Goal: Task Accomplishment & Management: Manage account settings

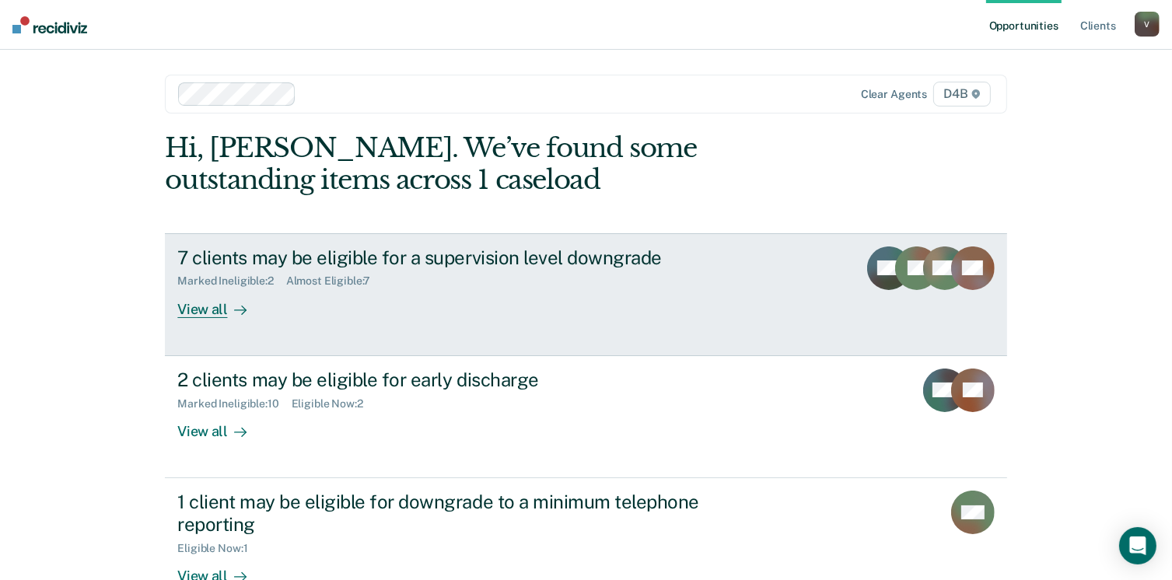
click at [347, 265] on div "7 clients may be eligible for a supervision level downgrade" at bounding box center [450, 258] width 546 height 23
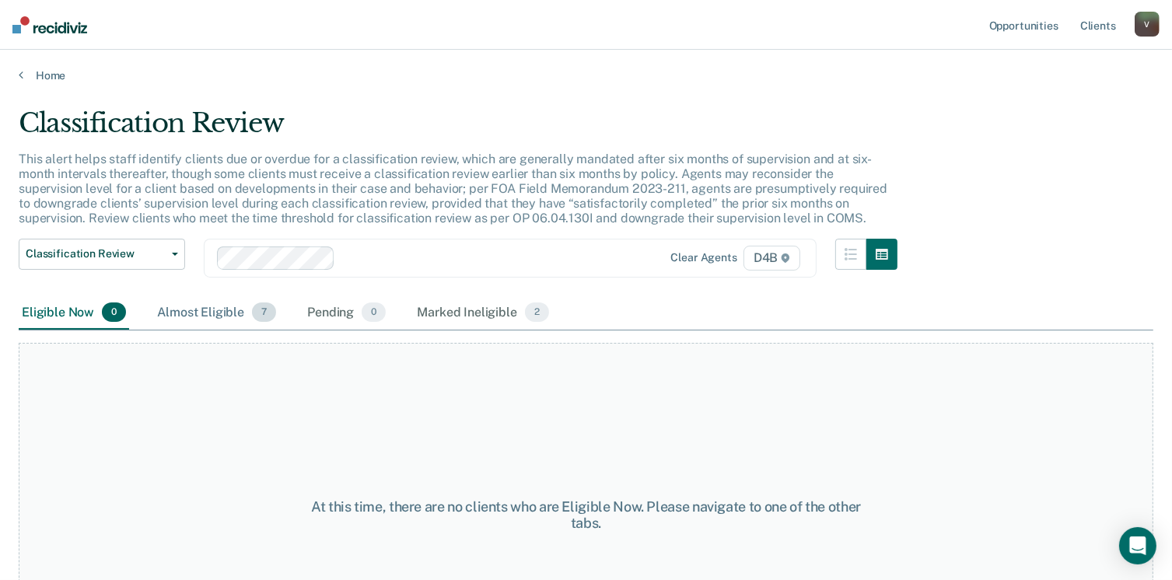
click at [209, 305] on div "Almost Eligible 7" at bounding box center [216, 313] width 125 height 34
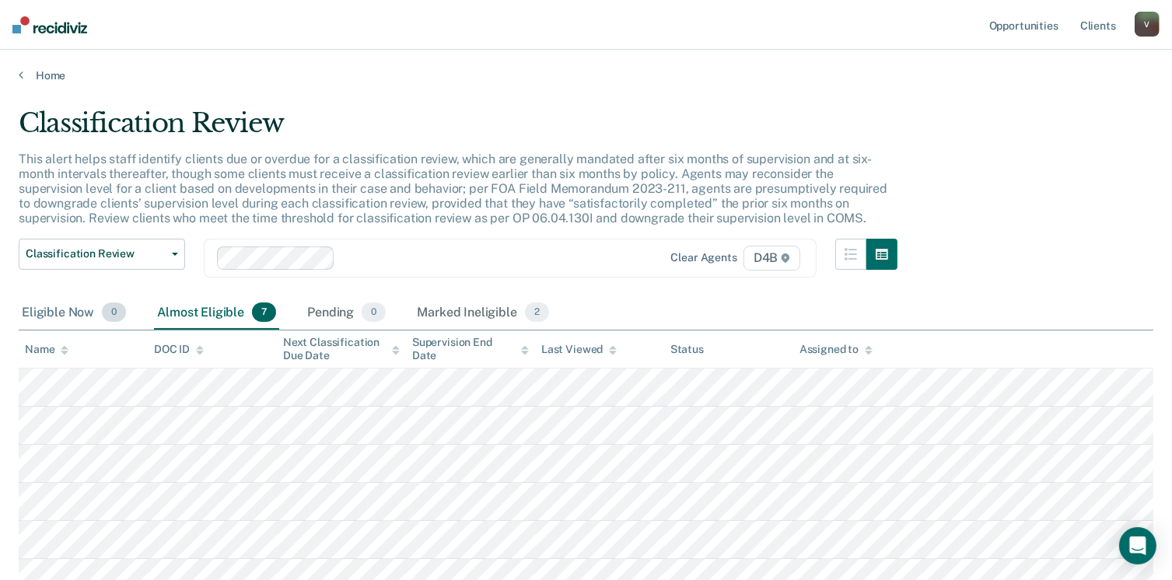
click at [82, 307] on div "Eligible Now 0" at bounding box center [74, 313] width 110 height 34
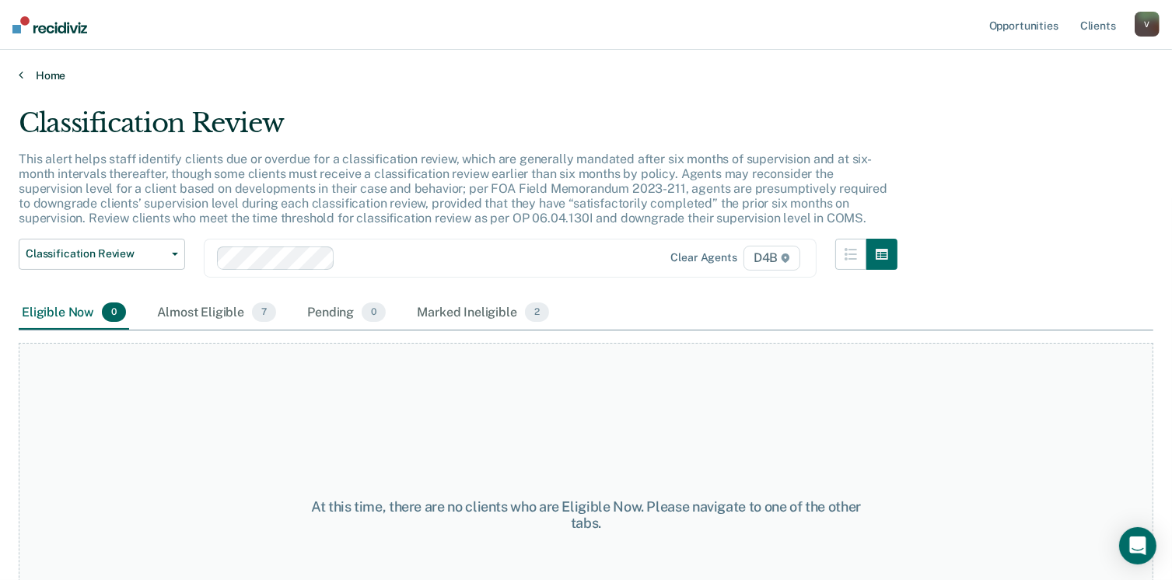
click at [36, 70] on link "Home" at bounding box center [586, 75] width 1135 height 14
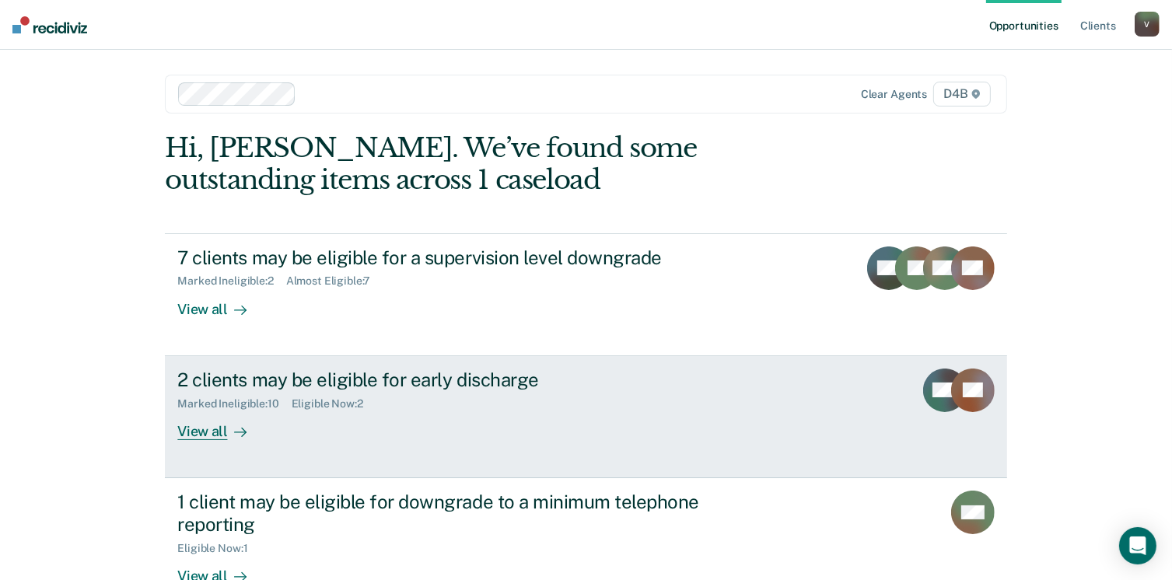
click at [215, 433] on div "View all" at bounding box center [220, 425] width 87 height 30
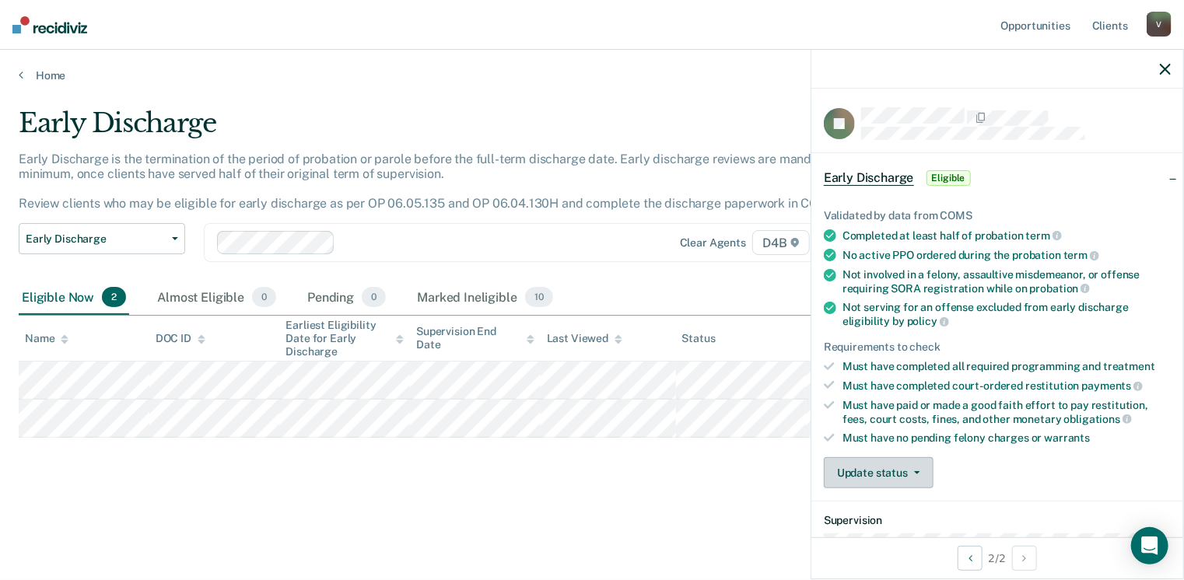
click at [908, 471] on span "button" at bounding box center [914, 472] width 12 height 3
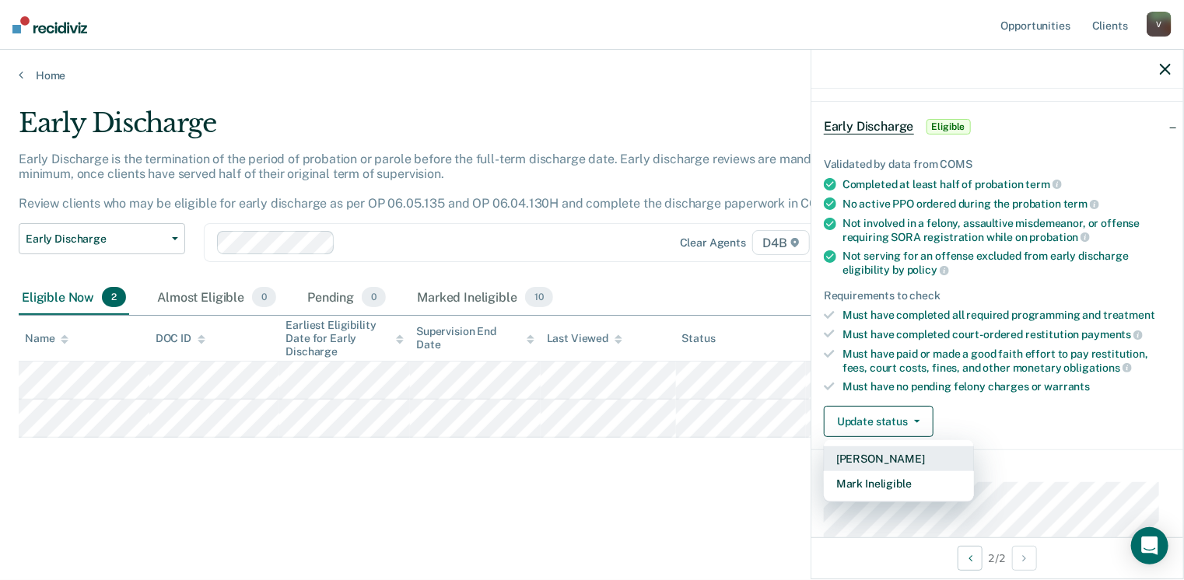
scroll to position [156, 0]
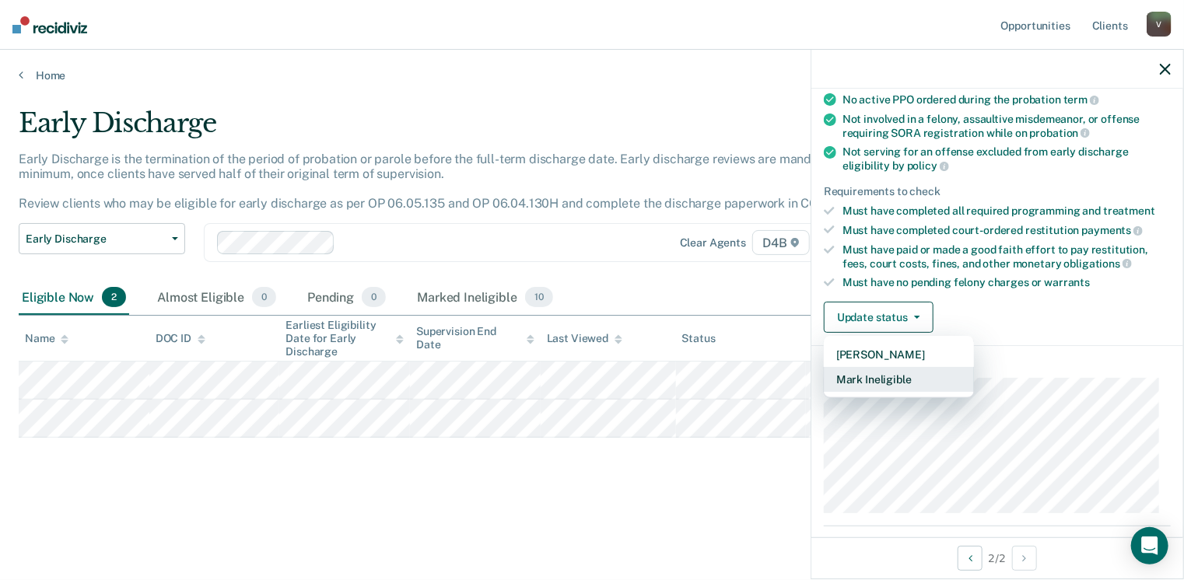
click at [863, 370] on button "Mark Ineligible" at bounding box center [899, 379] width 150 height 25
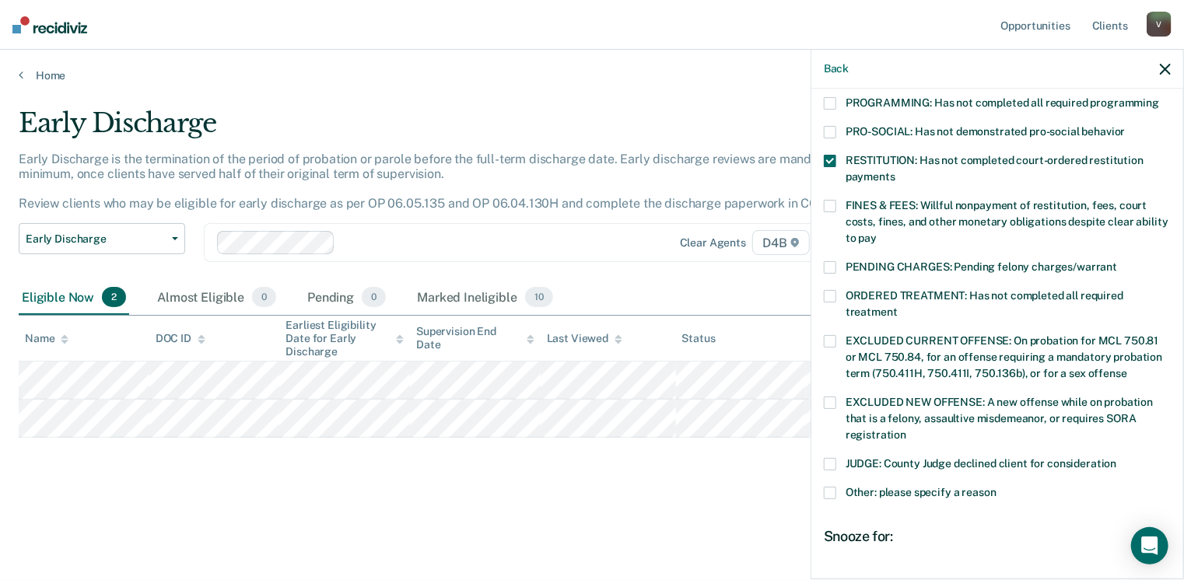
scroll to position [389, 0]
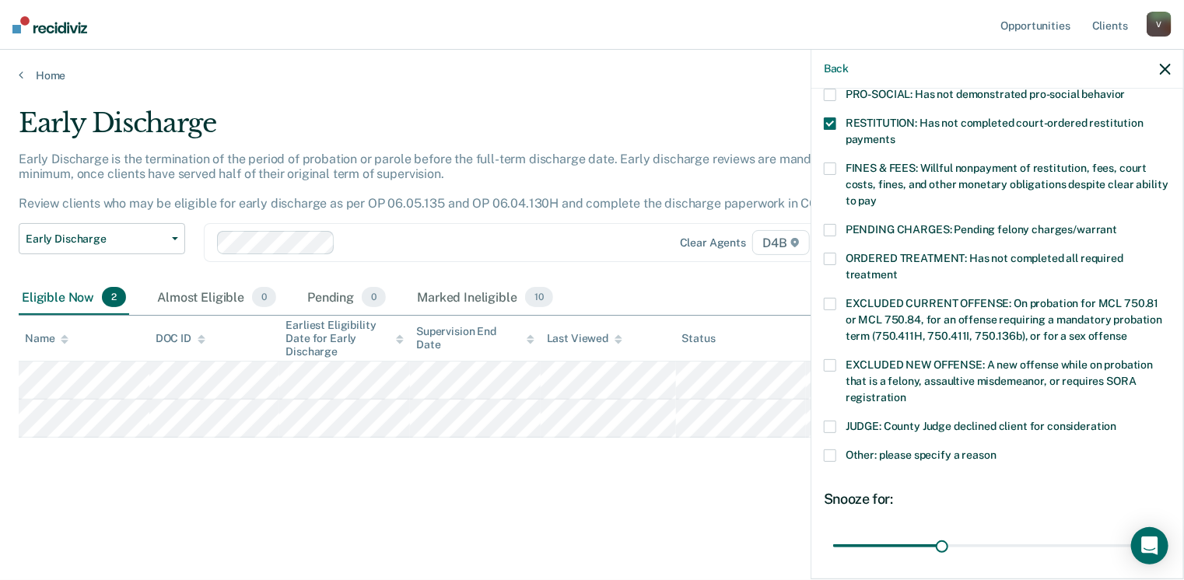
click at [838, 450] on label "Other: please specify a reason" at bounding box center [997, 458] width 347 height 16
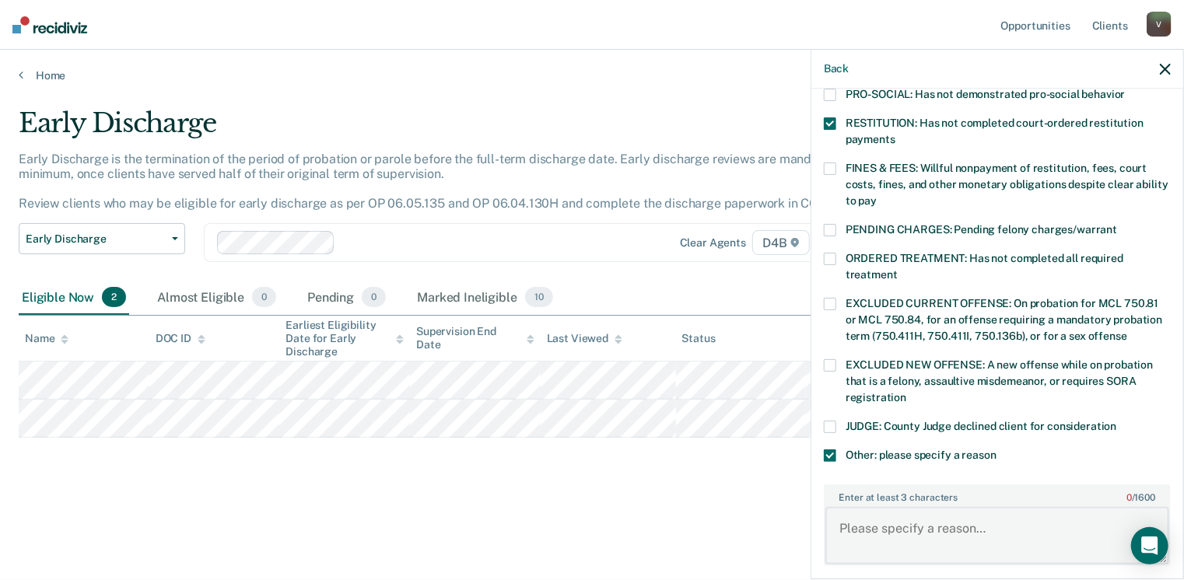
click at [859, 507] on textarea "Enter at least 3 characters 0 / 1600" at bounding box center [997, 536] width 344 height 58
click at [833, 117] on span at bounding box center [830, 123] width 12 height 12
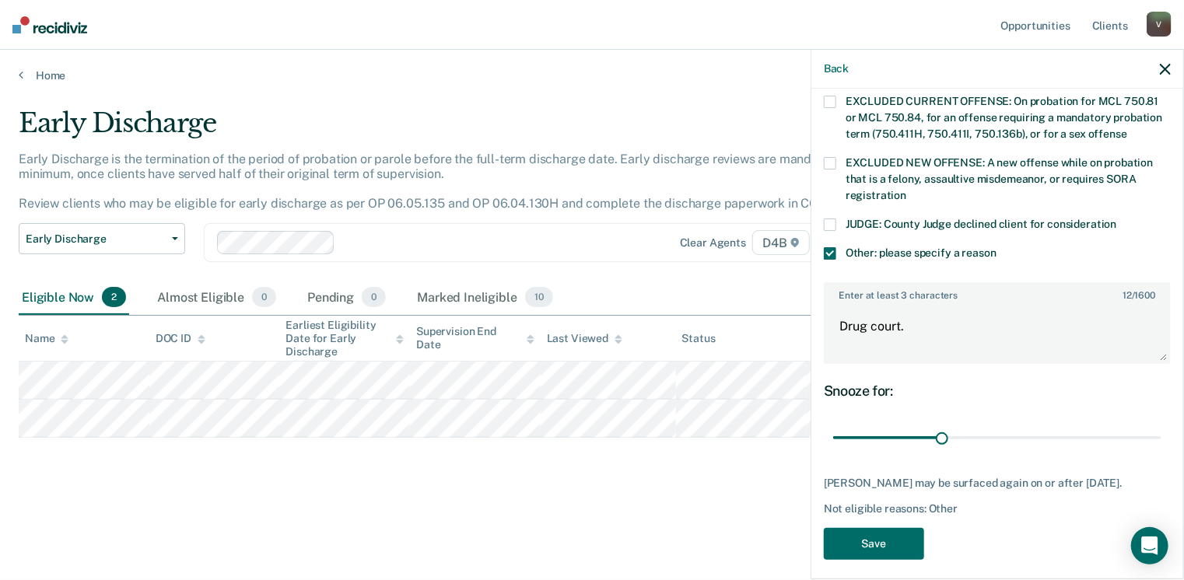
scroll to position [596, 0]
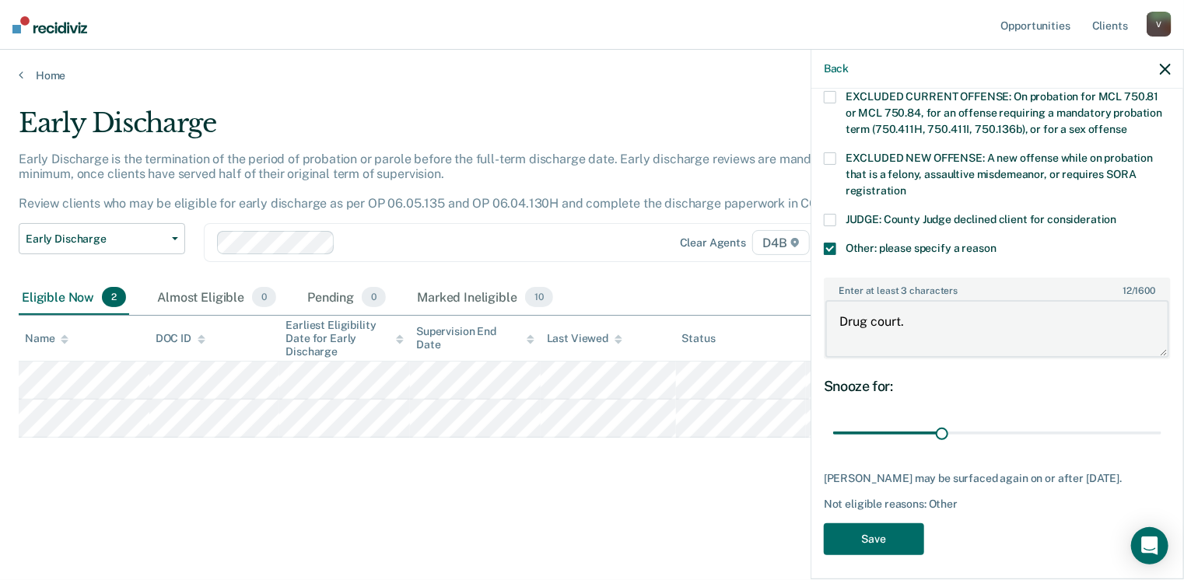
drag, startPoint x: 914, startPoint y: 300, endPoint x: 846, endPoint y: 319, distance: 70.2
click at [846, 319] on textarea "Drug court." at bounding box center [997, 329] width 344 height 58
type textarea "D"
type textarea "Defendant is in ADC"
click at [873, 531] on button "Save" at bounding box center [874, 539] width 100 height 32
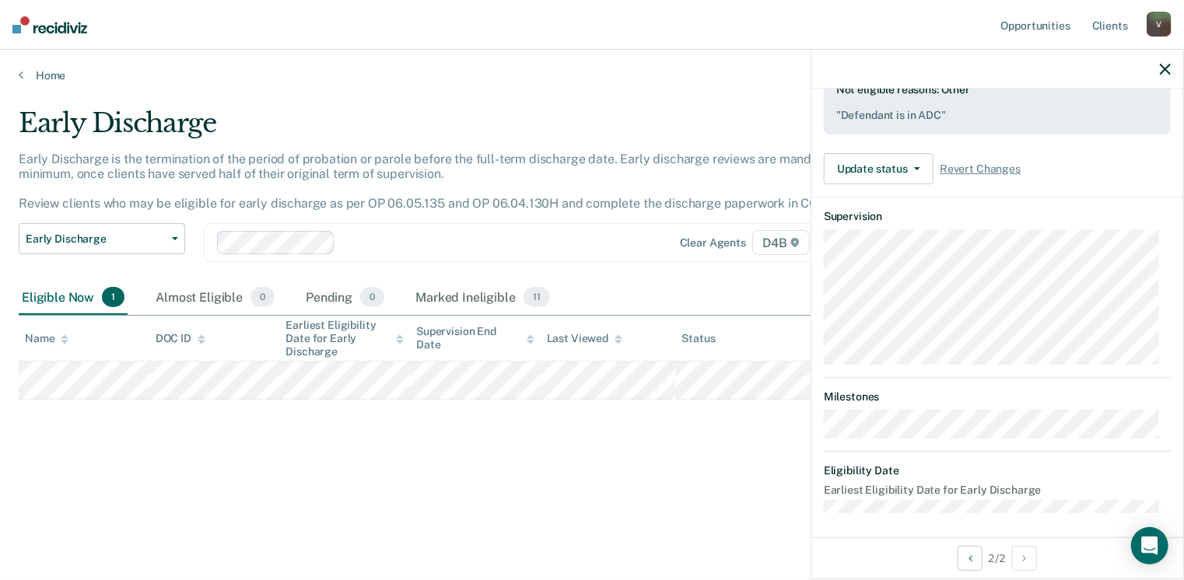
scroll to position [305, 0]
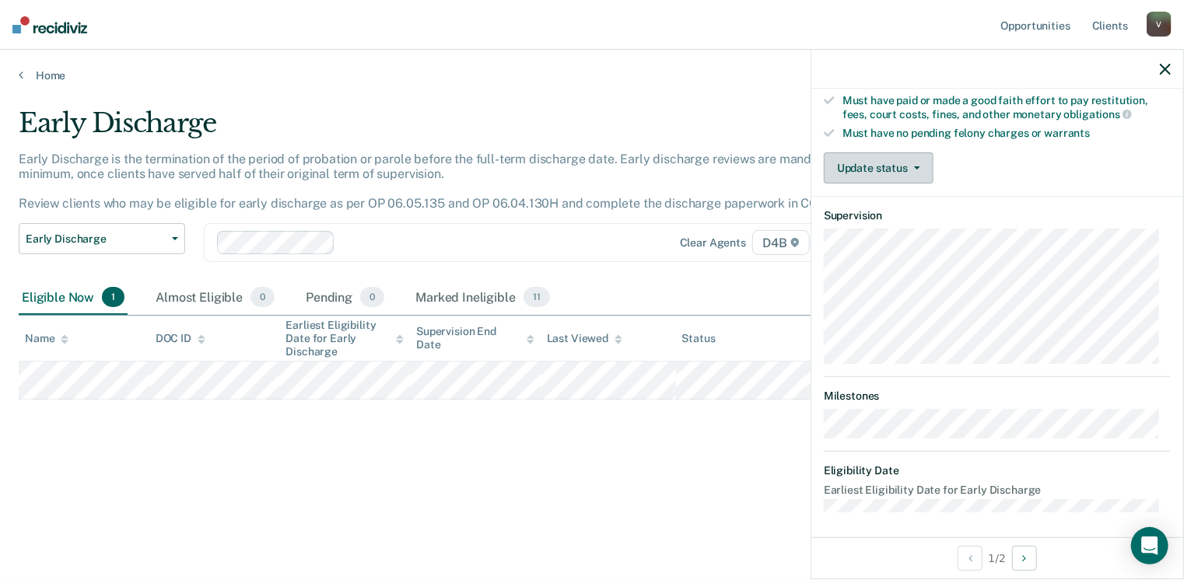
click at [898, 173] on button "Update status" at bounding box center [879, 167] width 110 height 31
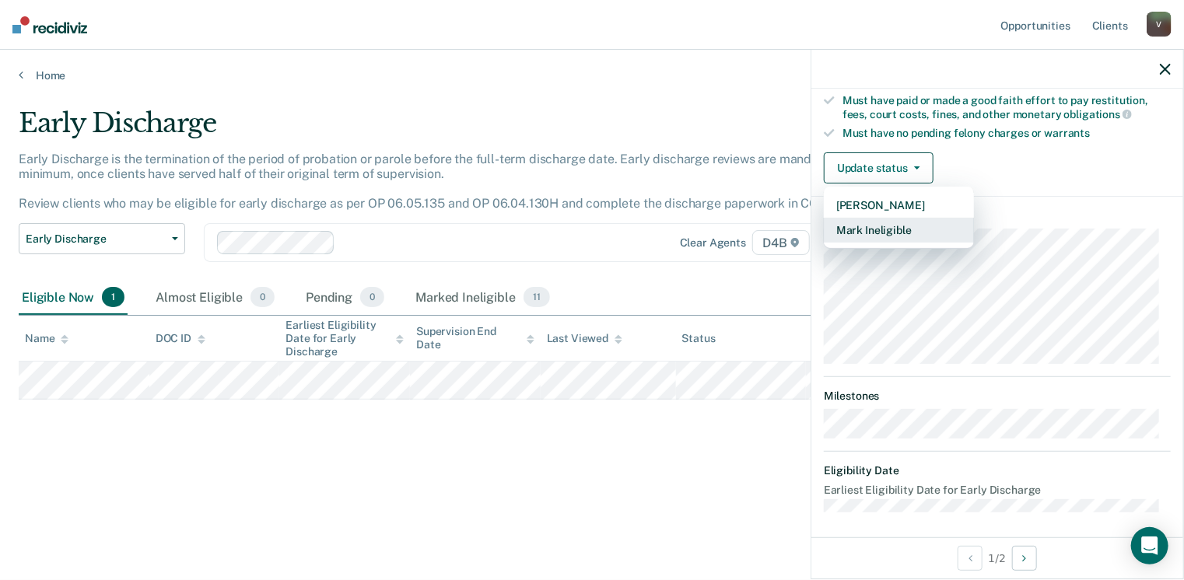
click at [898, 227] on button "Mark Ineligible" at bounding box center [899, 230] width 150 height 25
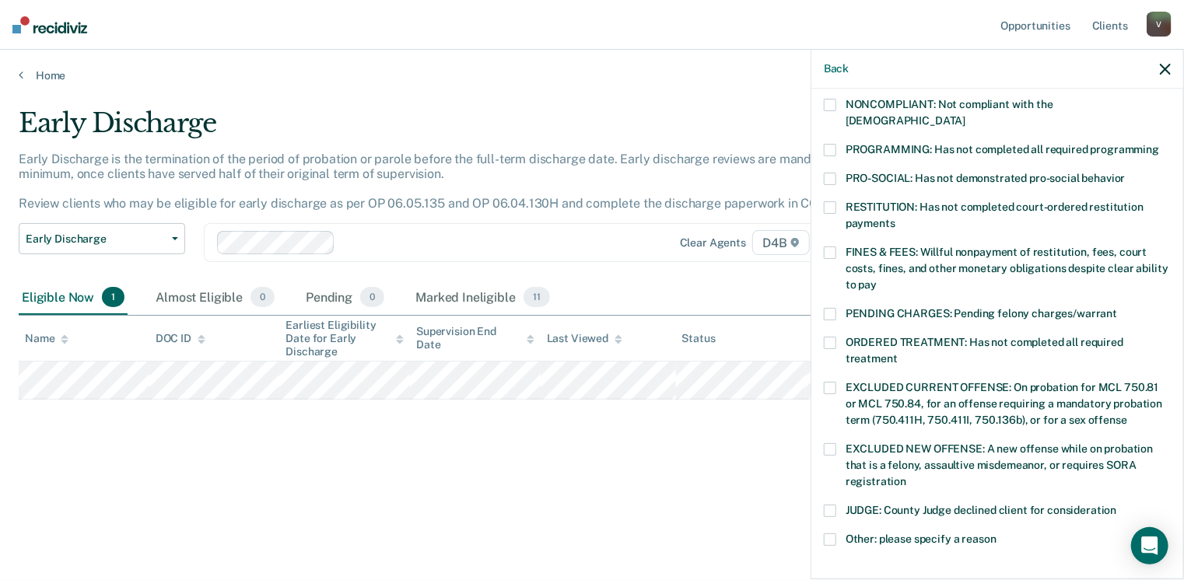
click at [834, 247] on span at bounding box center [830, 253] width 12 height 12
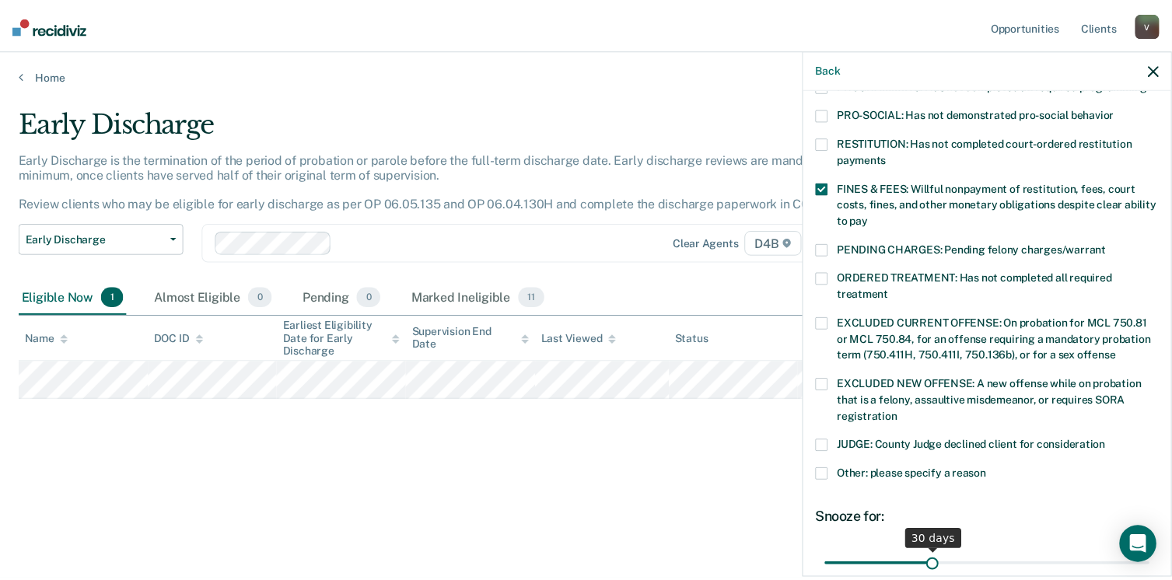
scroll to position [503, 0]
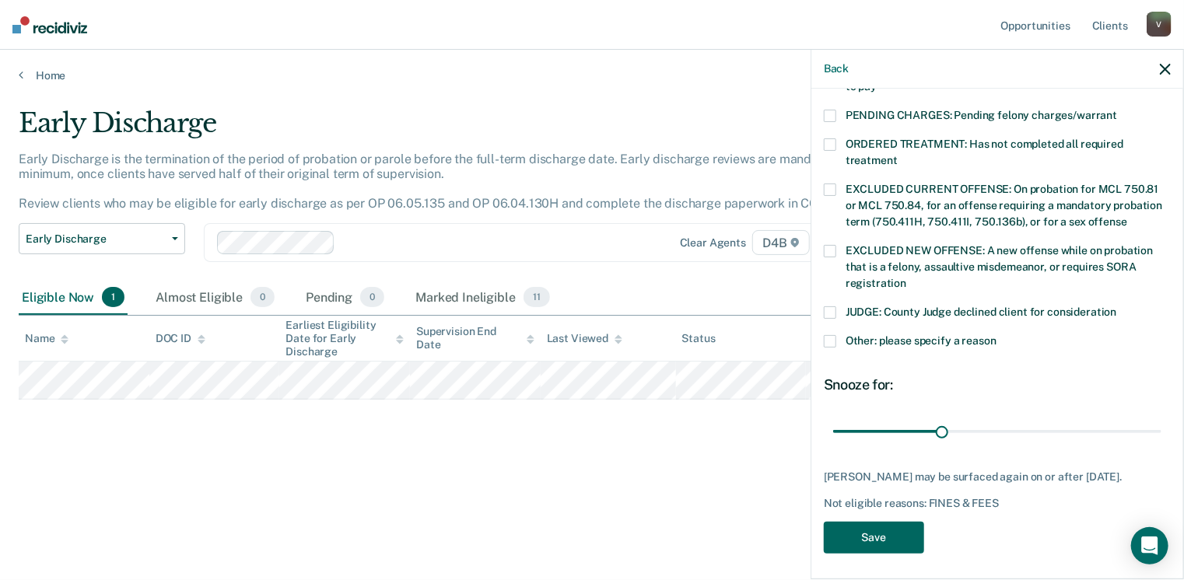
click at [866, 531] on button "Save" at bounding box center [874, 538] width 100 height 32
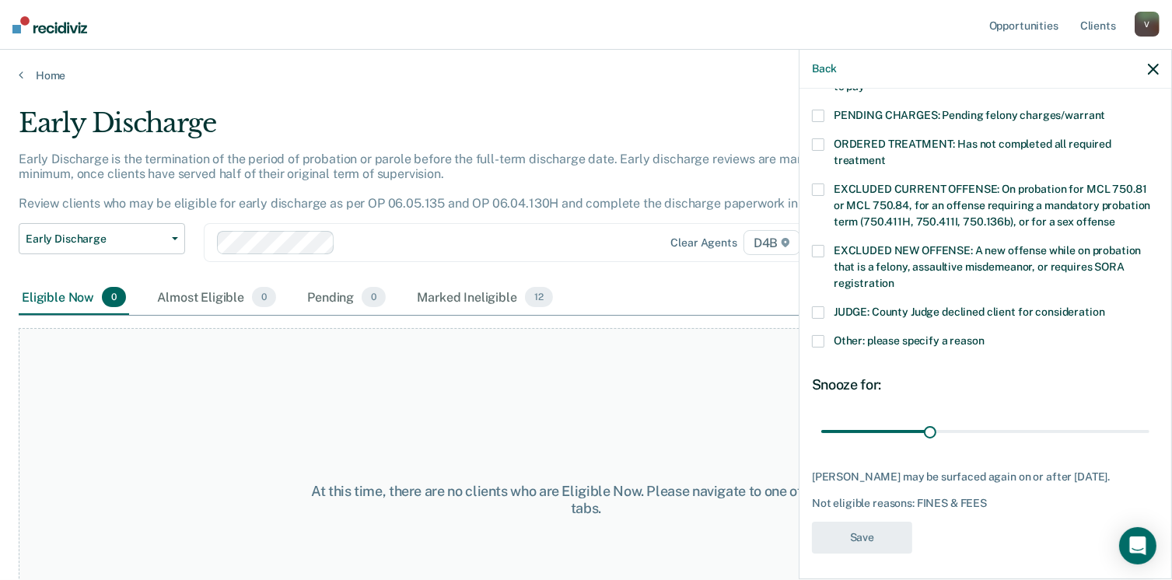
scroll to position [420, 0]
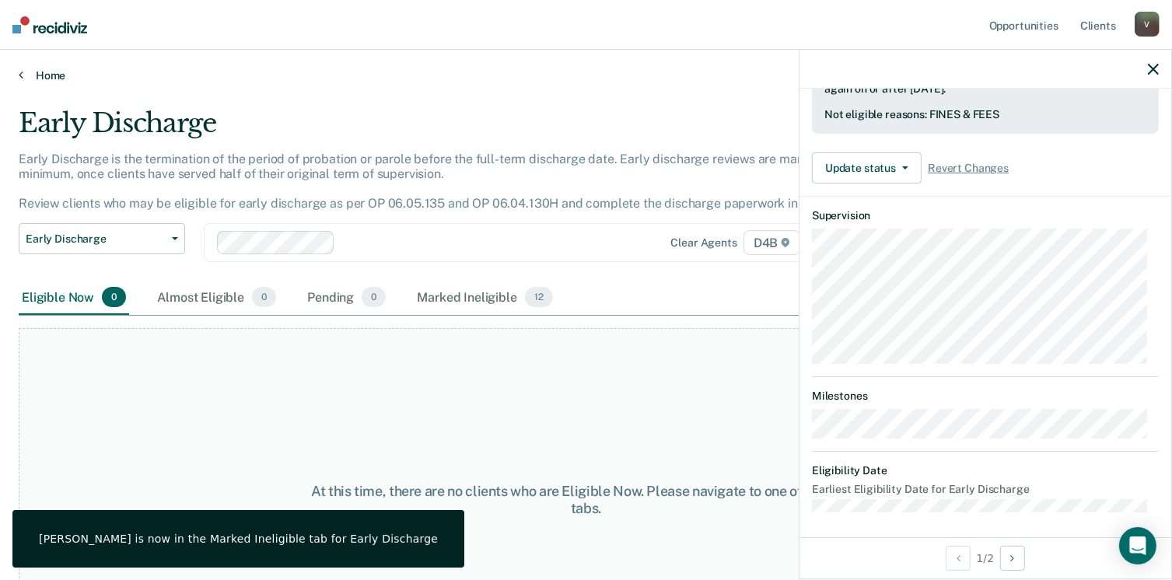
click at [47, 74] on link "Home" at bounding box center [586, 75] width 1135 height 14
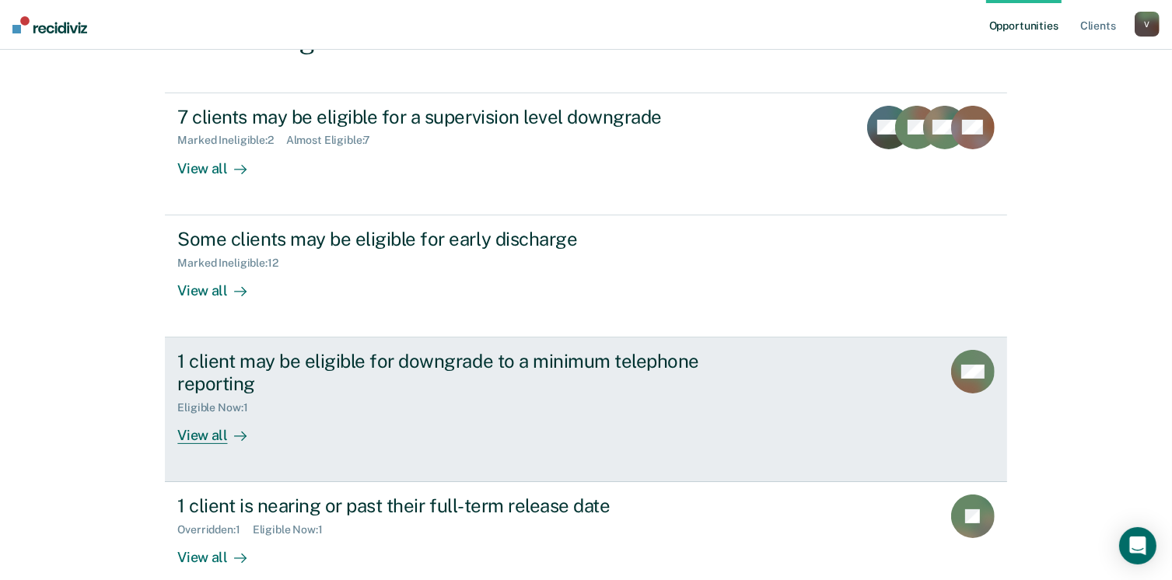
scroll to position [156, 0]
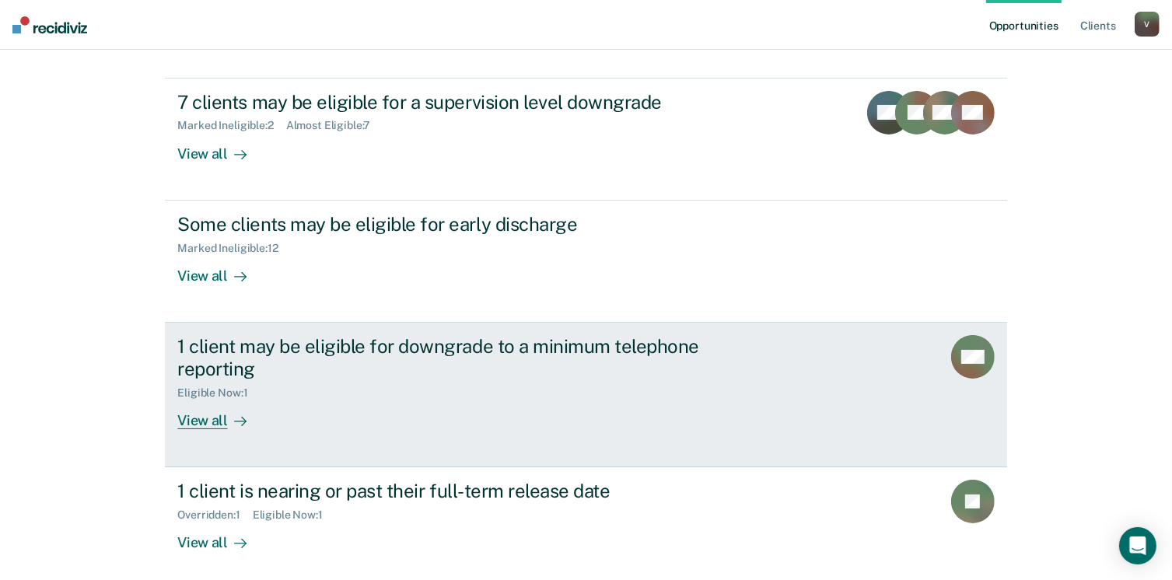
click at [199, 421] on div "View all" at bounding box center [220, 414] width 87 height 30
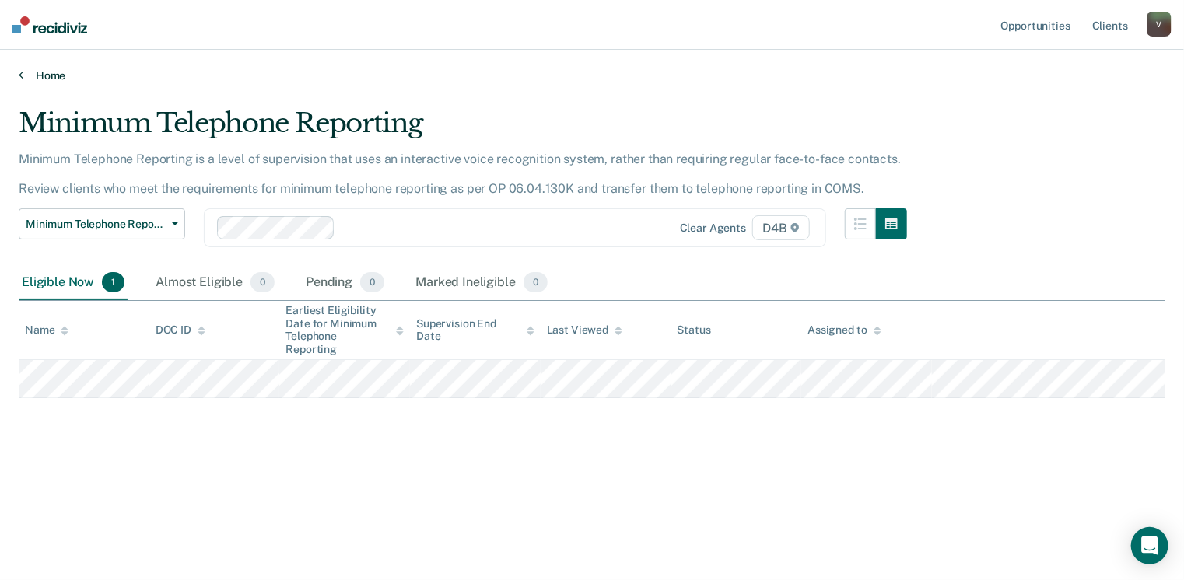
click at [48, 78] on link "Home" at bounding box center [592, 75] width 1146 height 14
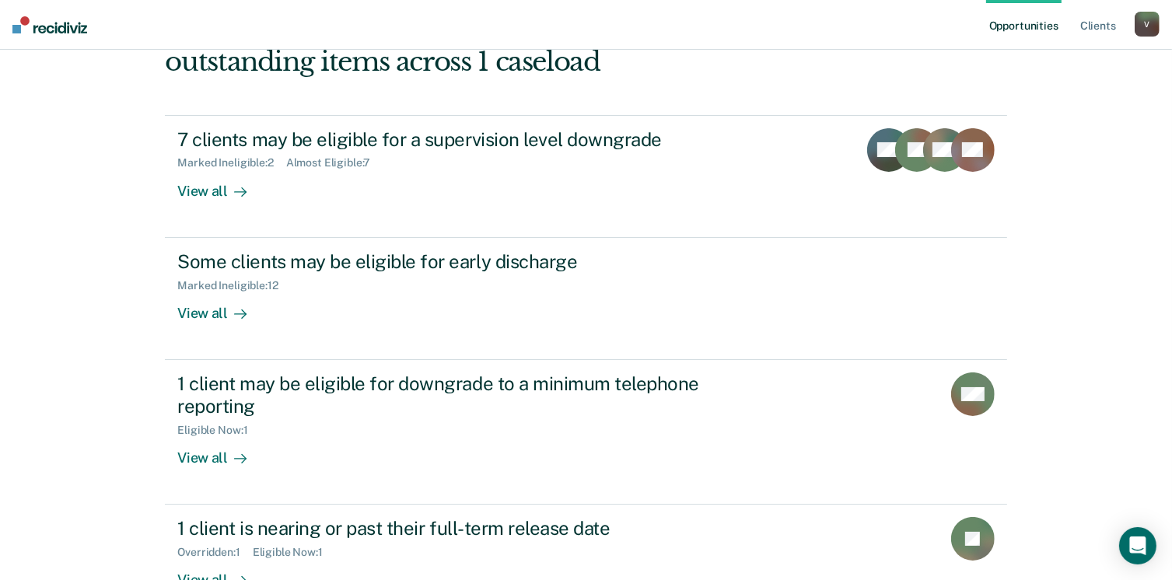
scroll to position [226, 0]
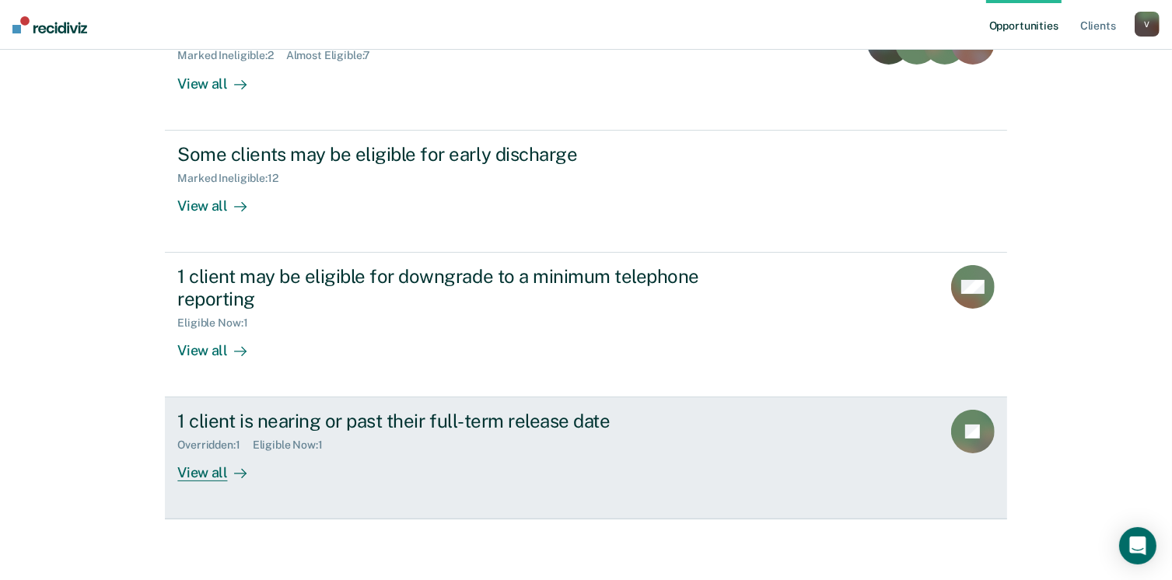
click at [189, 473] on div "View all" at bounding box center [220, 467] width 87 height 30
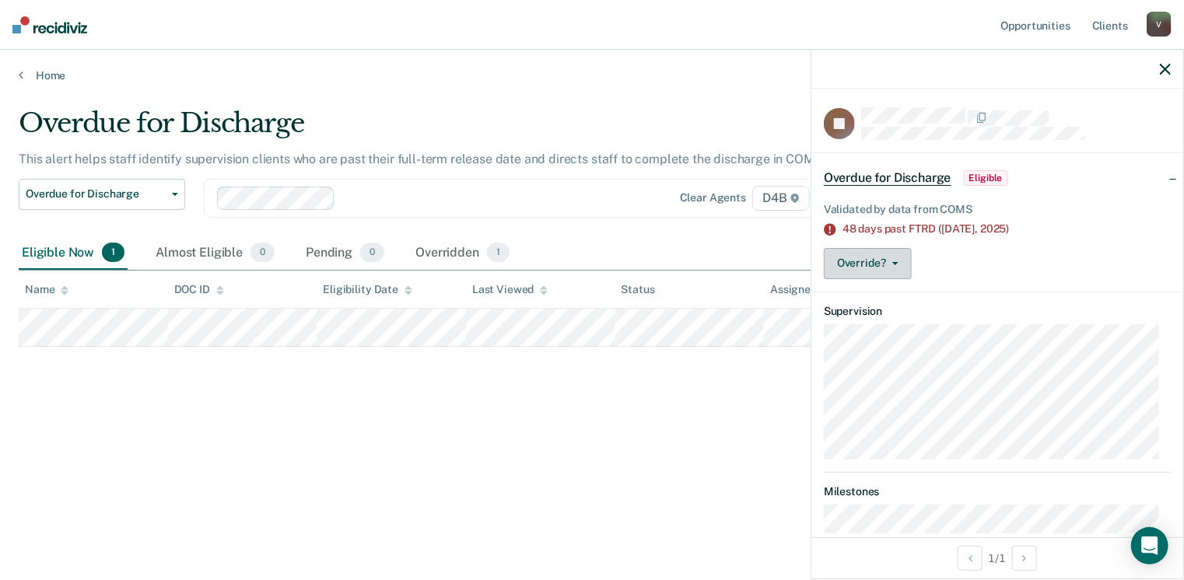
click at [877, 261] on button "Override?" at bounding box center [868, 263] width 88 height 31
click at [888, 249] on button "Override?" at bounding box center [868, 263] width 88 height 31
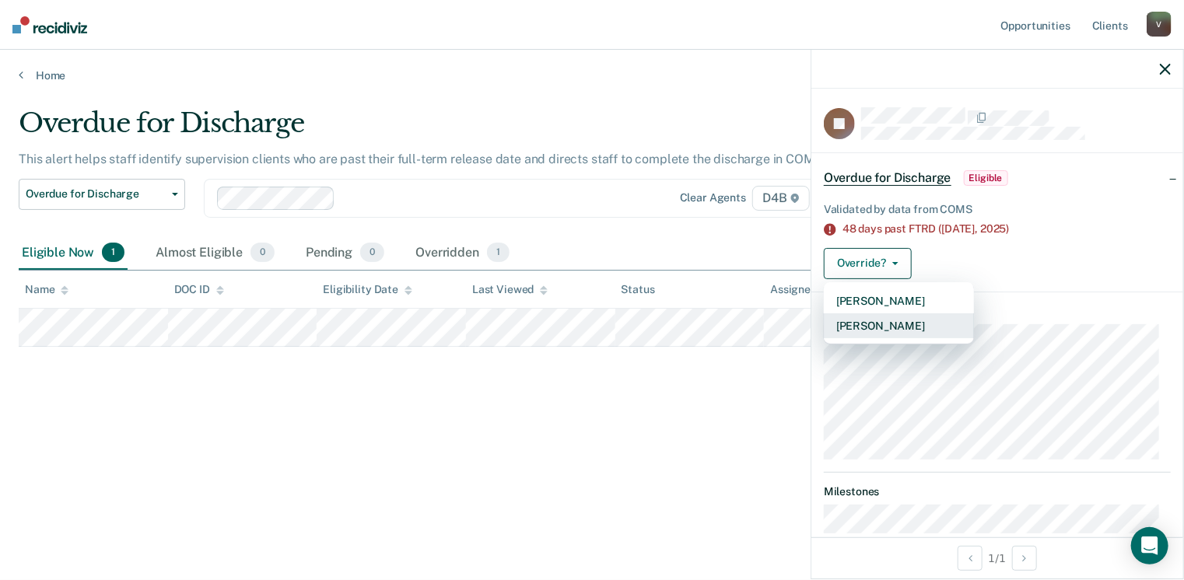
click at [899, 327] on button "[PERSON_NAME]" at bounding box center [899, 325] width 150 height 25
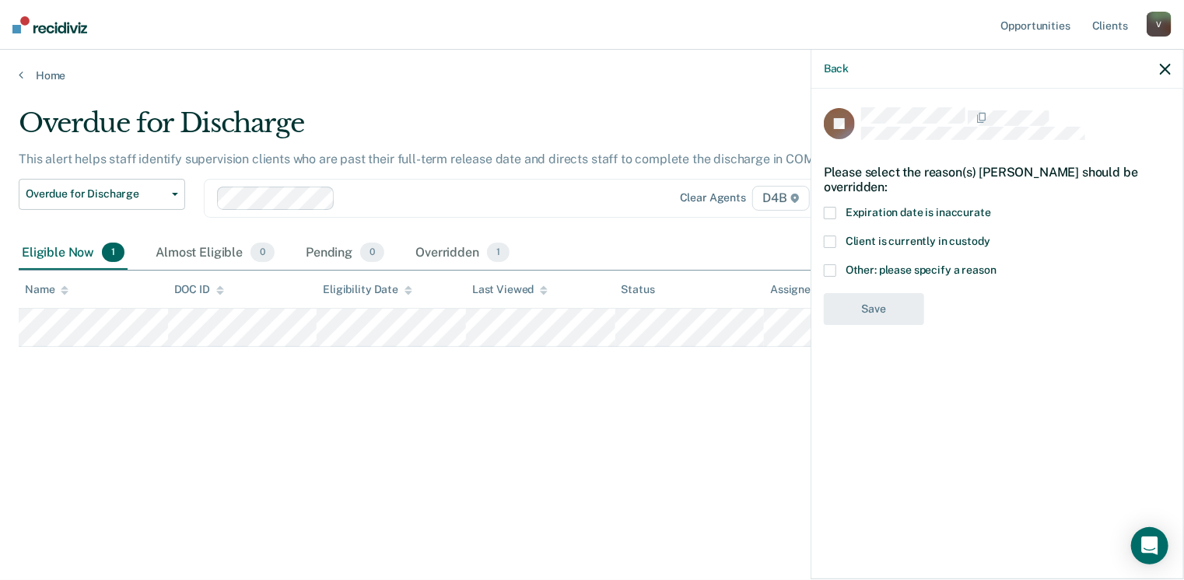
click at [841, 215] on label "Expiration date is inaccurate" at bounding box center [997, 215] width 347 height 16
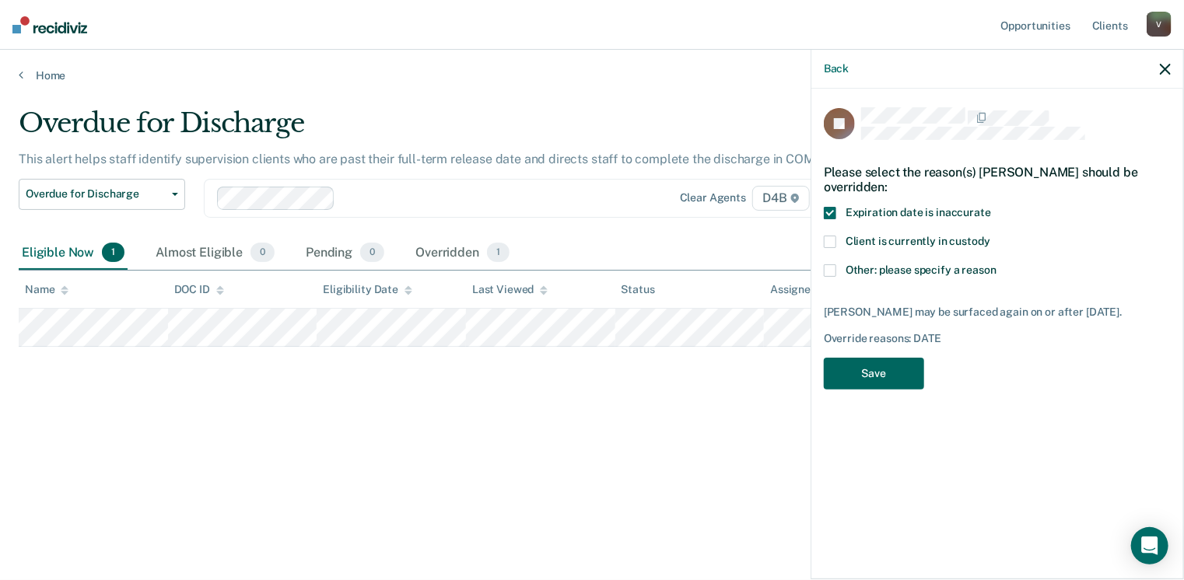
click at [884, 390] on button "Save" at bounding box center [874, 374] width 100 height 32
